Goal: Find specific page/section: Find specific page/section

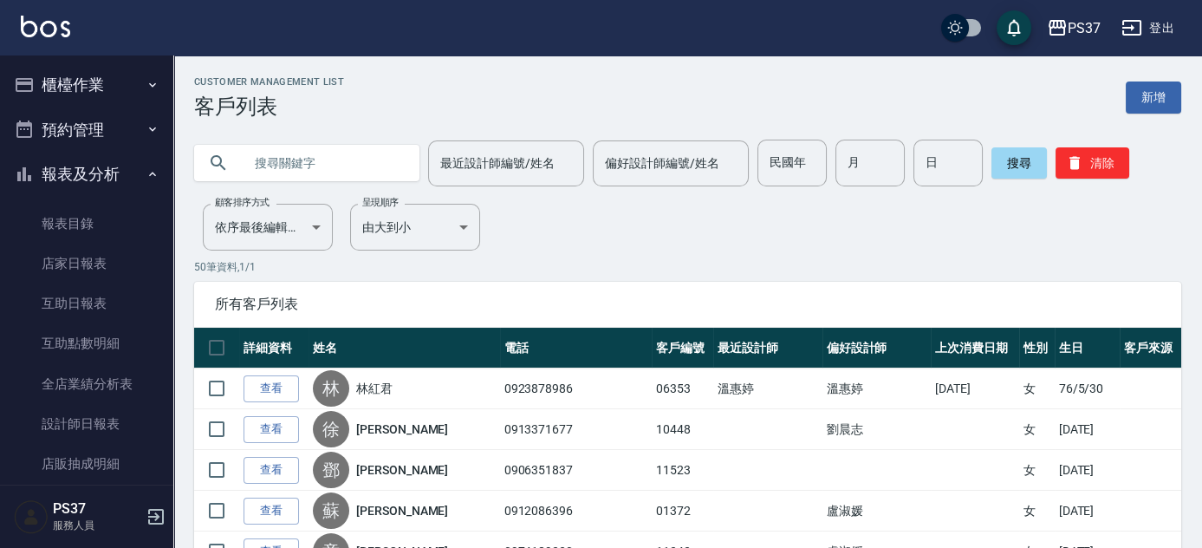
scroll to position [290, 0]
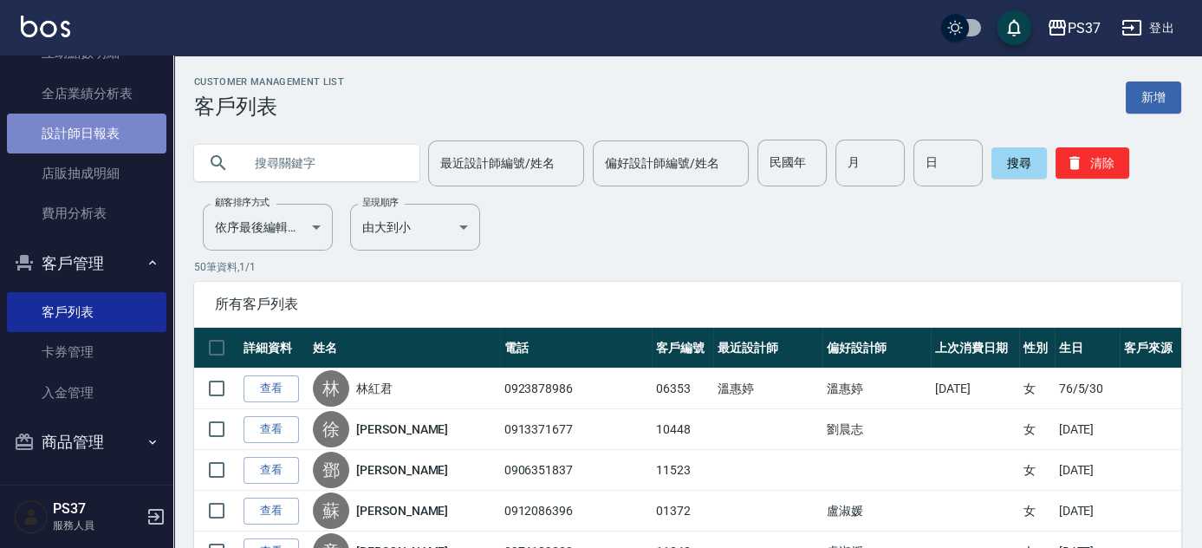
click at [89, 128] on link "設計師日報表" at bounding box center [86, 133] width 159 height 40
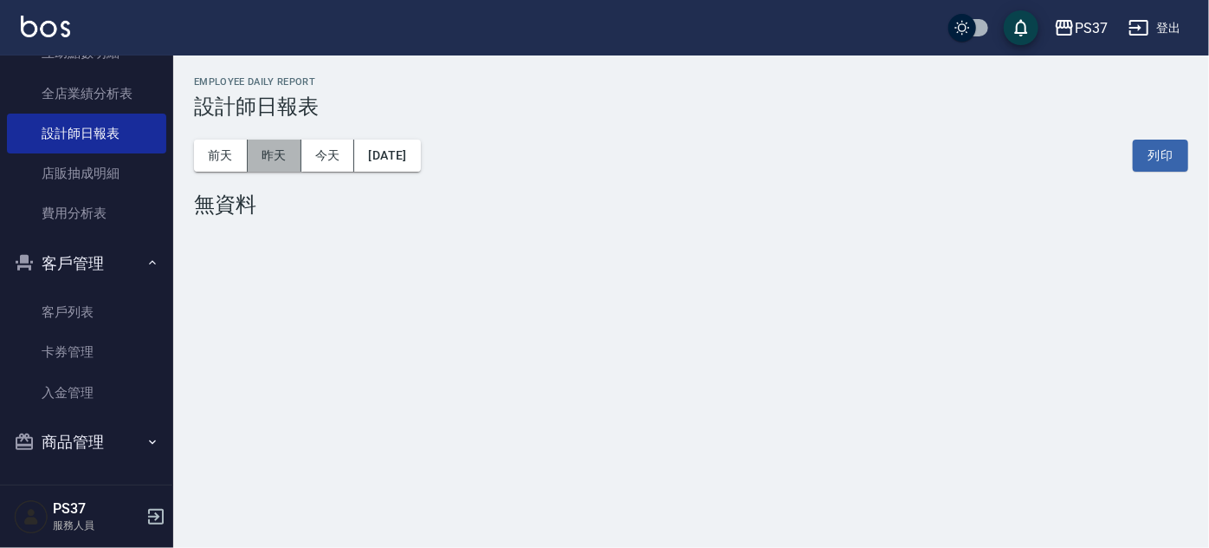
click at [278, 153] on button "昨天" at bounding box center [275, 155] width 54 height 32
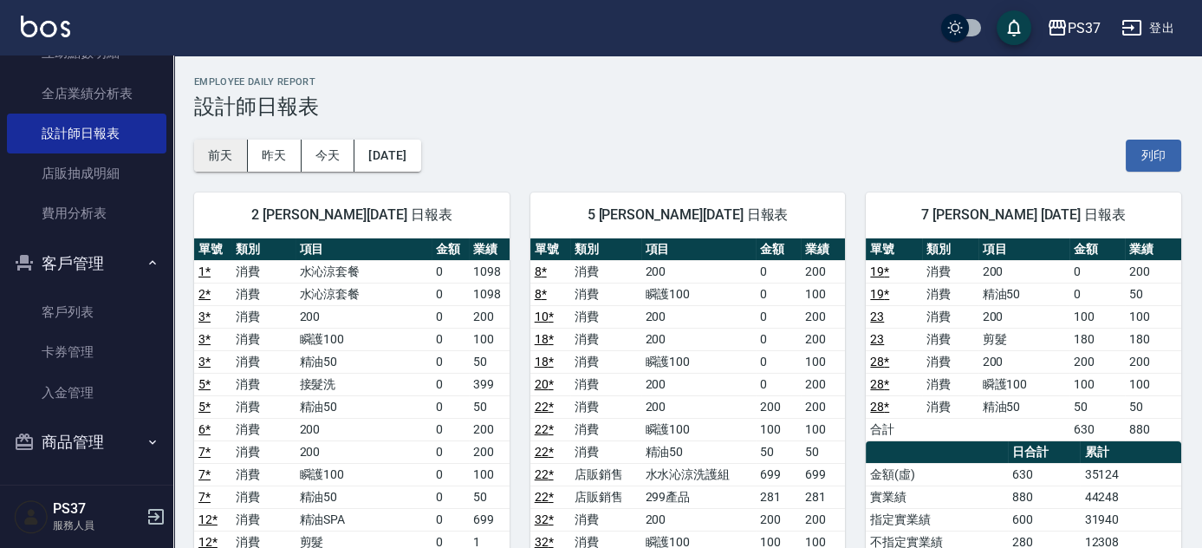
click at [215, 153] on button "前天" at bounding box center [221, 155] width 54 height 32
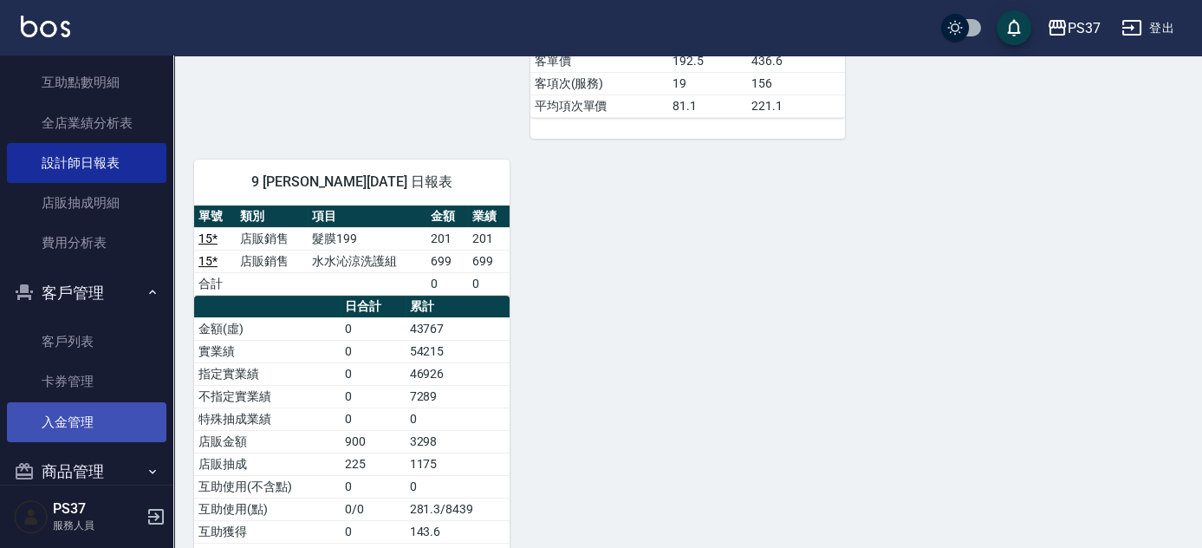
scroll to position [290, 0]
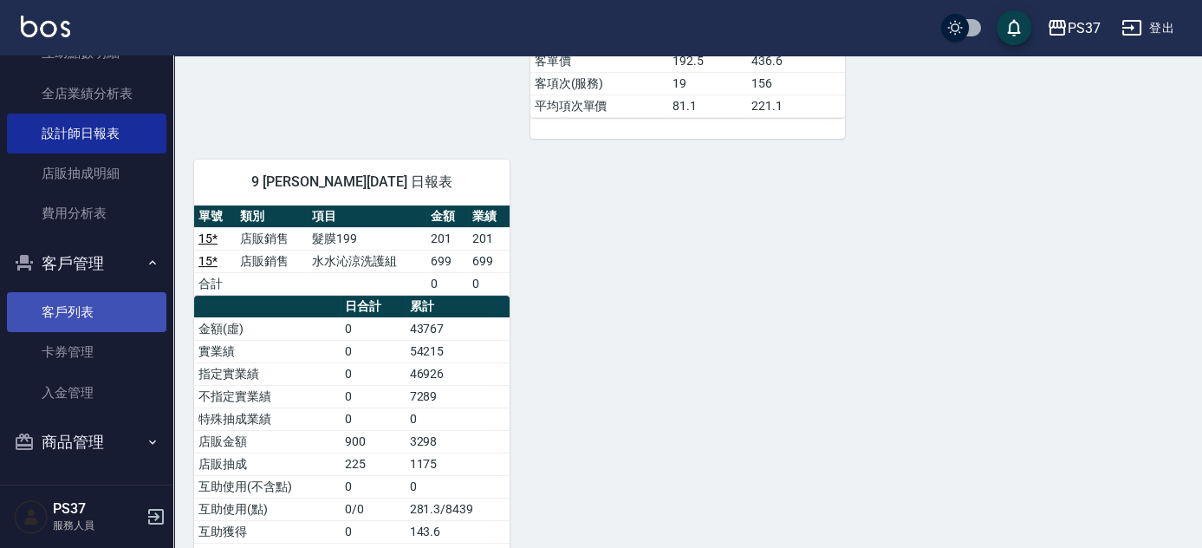
click at [104, 315] on link "客戶列表" at bounding box center [86, 312] width 159 height 40
